Goal: Task Accomplishment & Management: Use online tool/utility

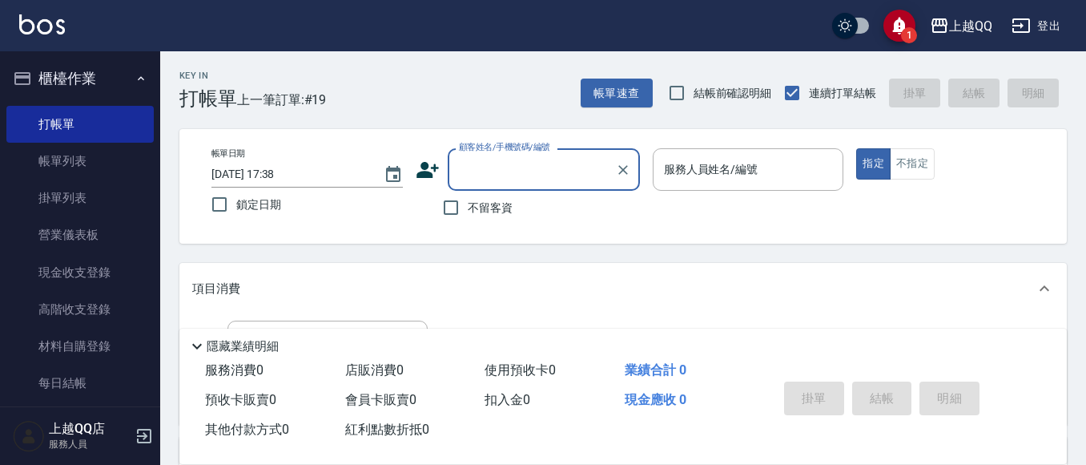
click at [474, 201] on span "不留客資" at bounding box center [490, 207] width 45 height 17
click at [468, 201] on input "不留客資" at bounding box center [451, 208] width 34 height 34
checkbox input "true"
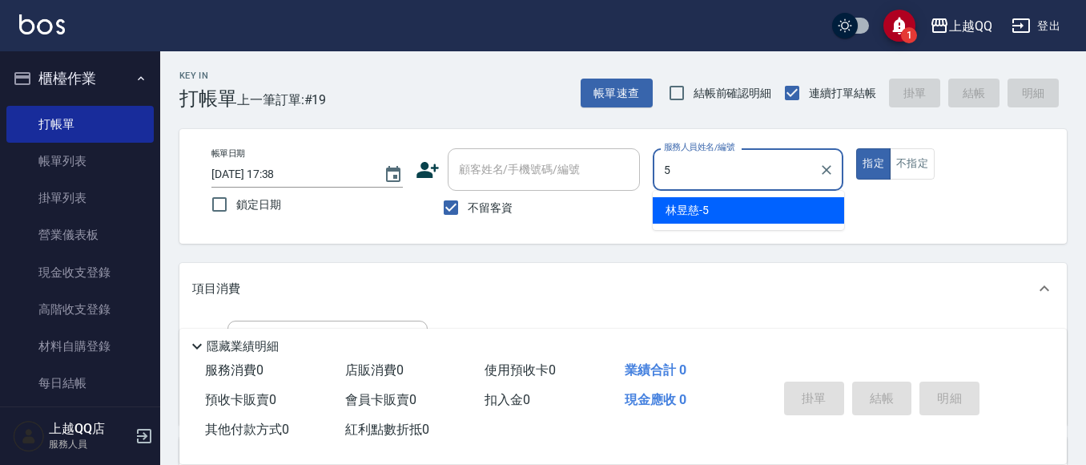
type input "[PERSON_NAME]5"
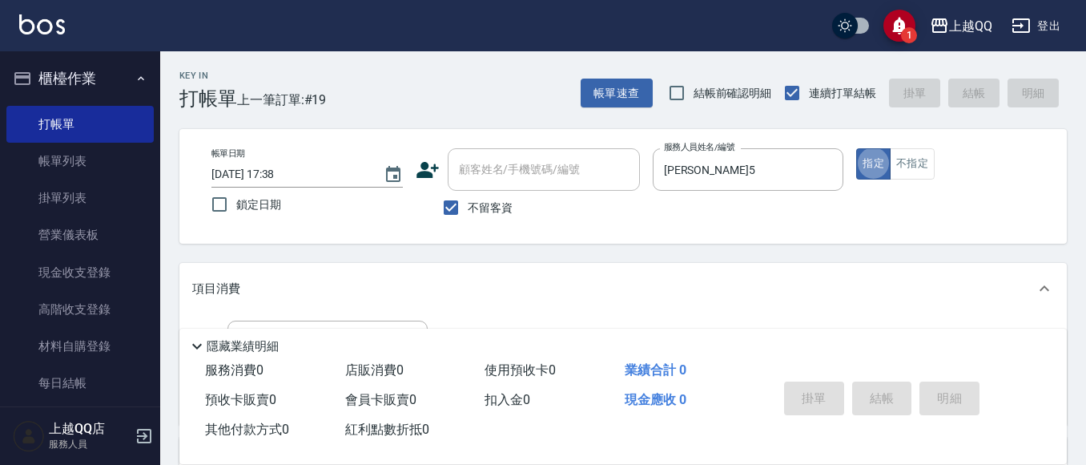
type button "true"
click at [901, 153] on button "不指定" at bounding box center [912, 163] width 45 height 31
type button "false"
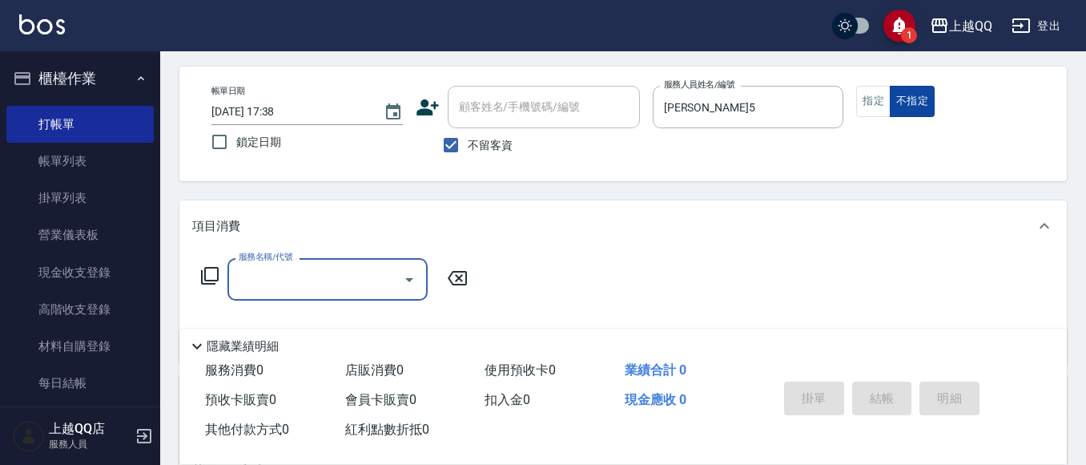
scroll to position [160, 0]
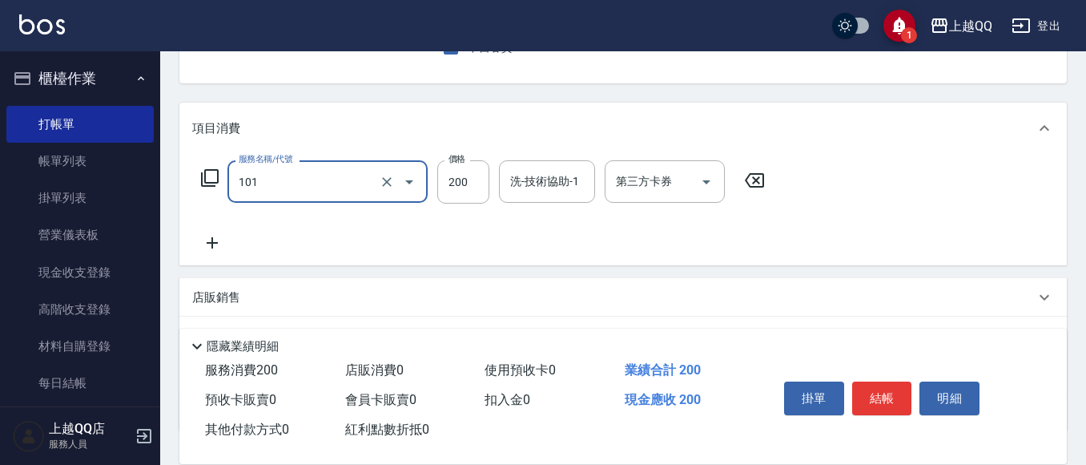
type input "洗髮(101)"
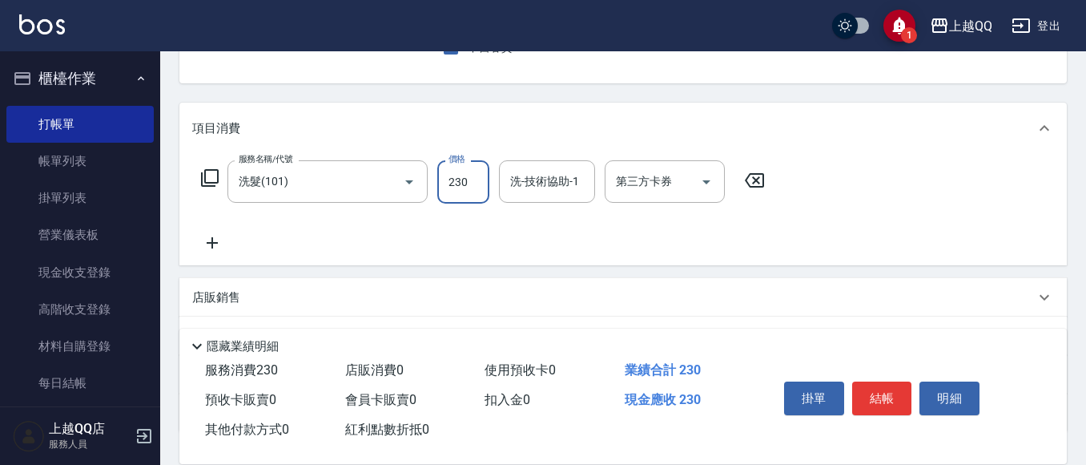
type input "230"
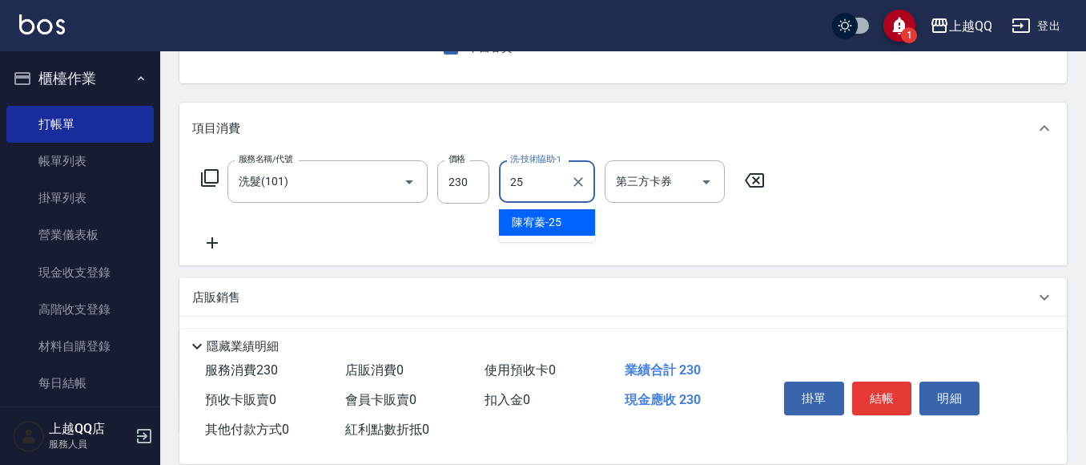
type input "[PERSON_NAME]-25"
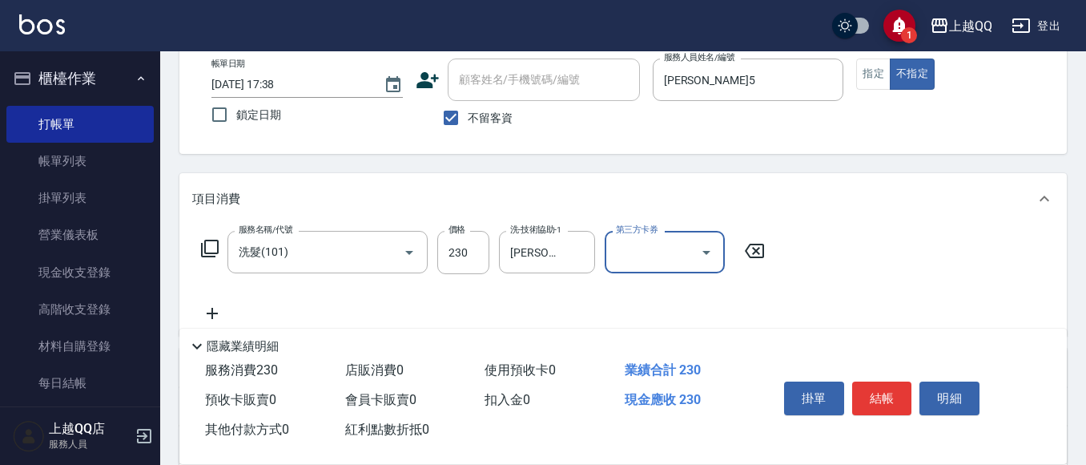
scroll to position [0, 0]
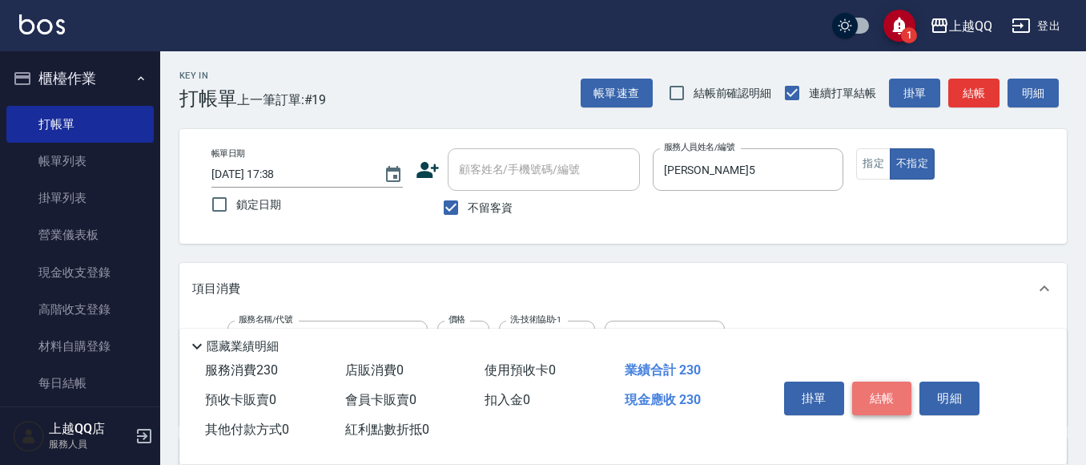
click at [885, 390] on button "結帳" at bounding box center [882, 398] width 60 height 34
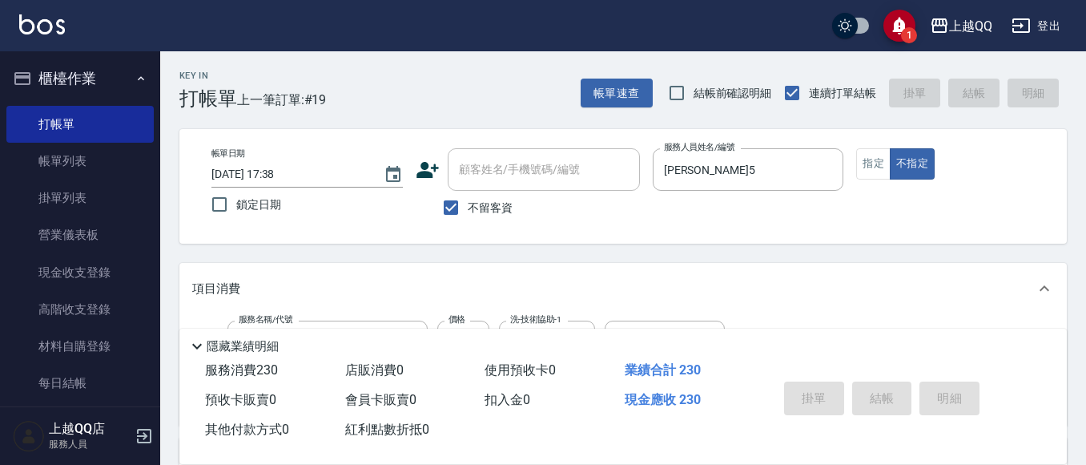
type input "[DATE] 18:46"
